Goal: Task Accomplishment & Management: Manage account settings

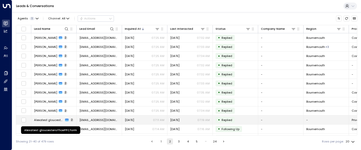
click at [54, 120] on span "Alexatest gloucesterofficePPCform" at bounding box center [49, 120] width 30 height 4
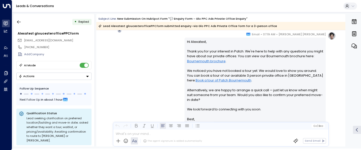
scroll to position [387, 0]
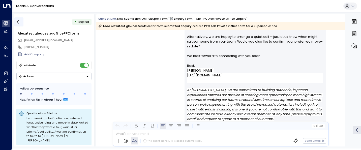
click at [21, 23] on icon "button" at bounding box center [18, 21] width 5 height 5
